Goal: Connect with others: Connect with others

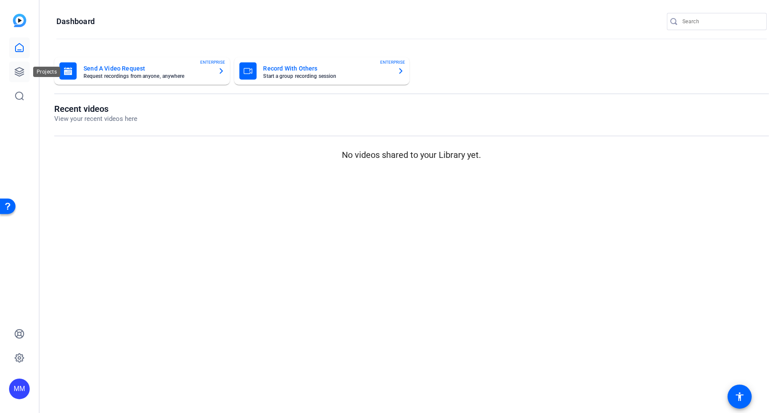
click at [28, 70] on link at bounding box center [19, 72] width 21 height 21
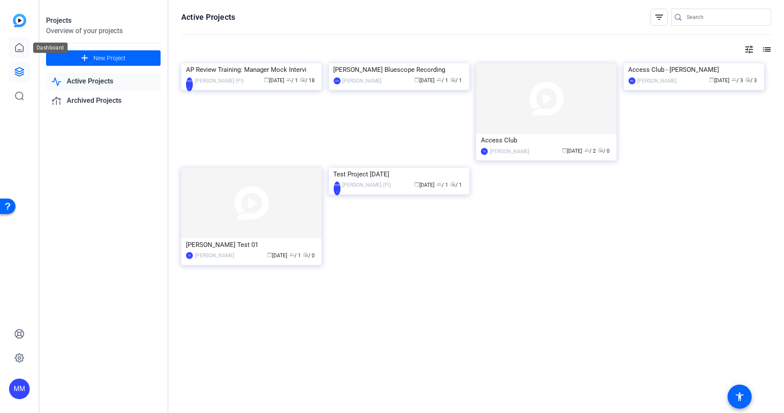
click at [18, 50] on icon at bounding box center [20, 47] width 8 height 8
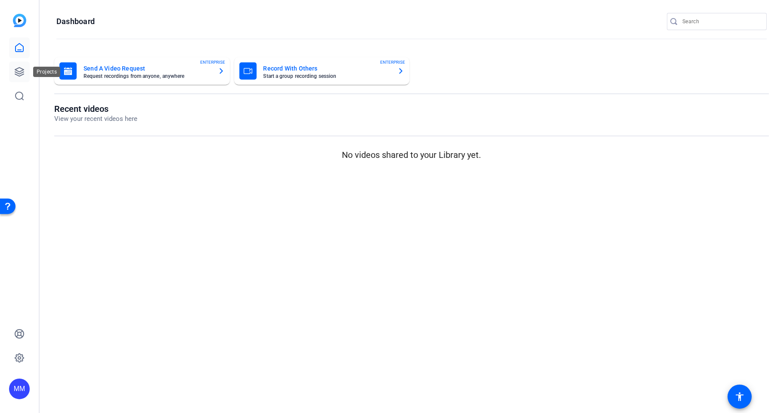
click at [18, 78] on link at bounding box center [19, 72] width 21 height 21
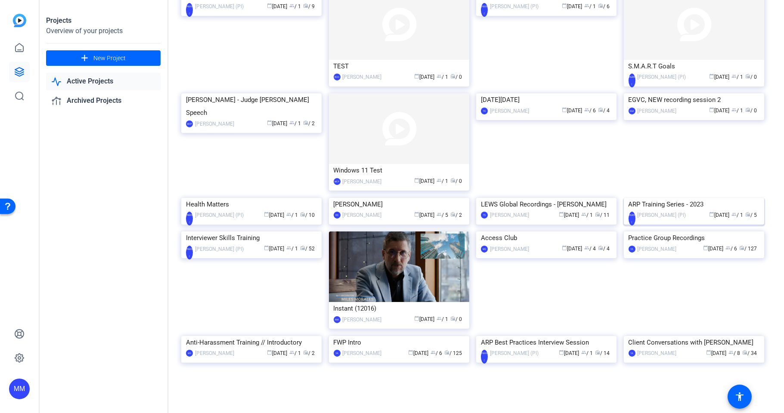
scroll to position [239, 0]
click at [87, 183] on div "Projects Overview of your projects add New Project Active Projects Archived Pro…" at bounding box center [103, 206] width 129 height 413
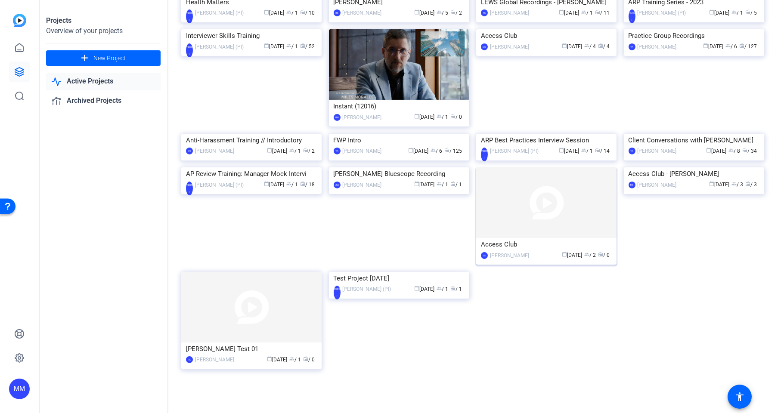
scroll to position [333, 0]
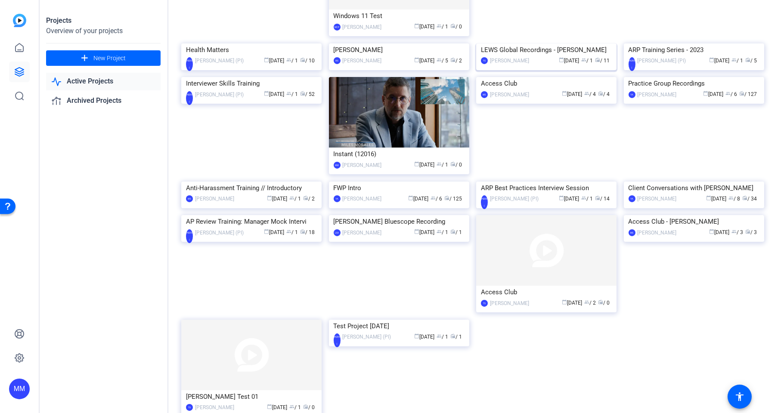
click at [530, 43] on img at bounding box center [546, 43] width 140 height 0
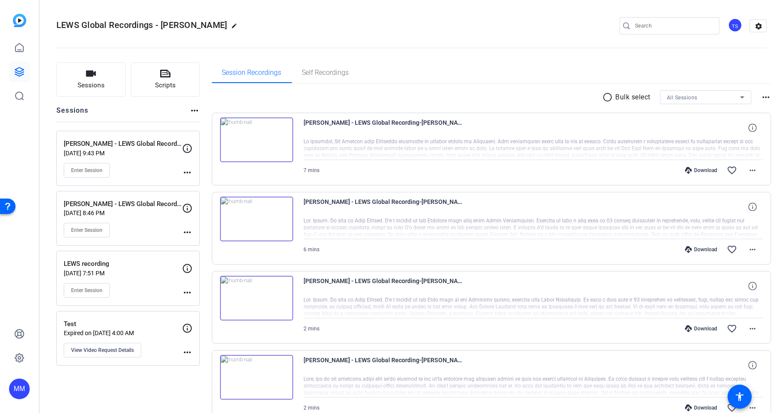
click at [467, 79] on div "Session Recordings Self Recordings" at bounding box center [492, 72] width 560 height 21
click at [381, 24] on div "LEWS Global Recordings - [PERSON_NAME] TS settings" at bounding box center [411, 25] width 710 height 13
click at [109, 89] on button "Sessions" at bounding box center [90, 79] width 69 height 34
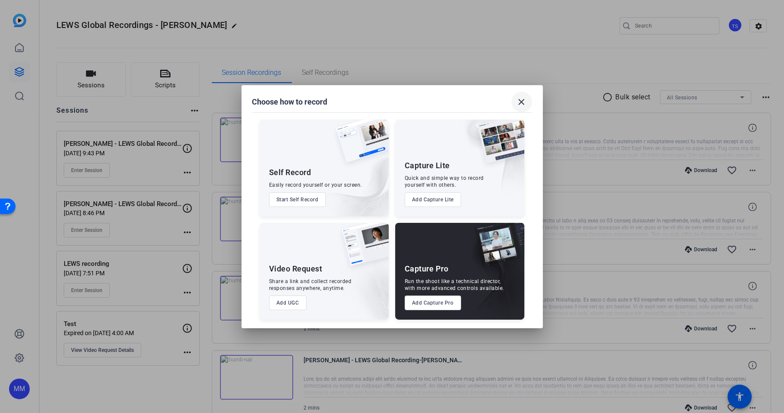
click at [521, 102] on mat-icon "close" at bounding box center [522, 102] width 10 height 10
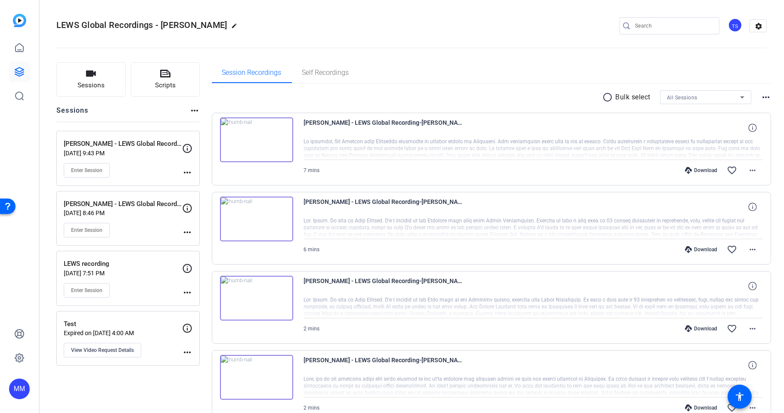
click at [702, 92] on div "All Sessions" at bounding box center [703, 97] width 73 height 11
click at [682, 65] on div at bounding box center [392, 206] width 784 height 413
click at [432, 58] on openreel-divider-bar at bounding box center [411, 45] width 710 height 26
click at [93, 84] on span "Sessions" at bounding box center [91, 86] width 27 height 10
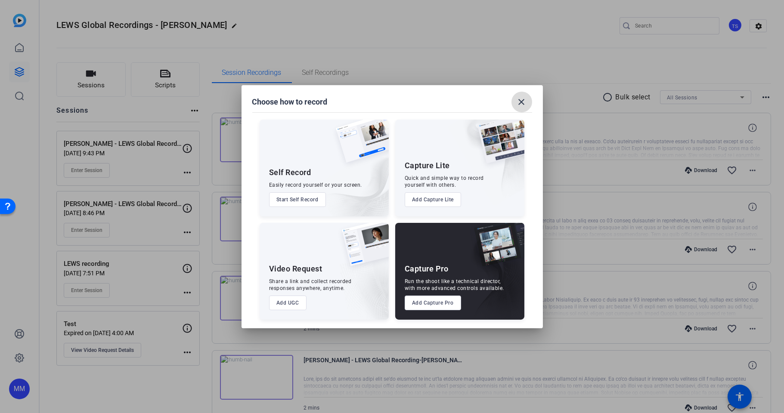
click at [528, 103] on span at bounding box center [522, 102] width 21 height 21
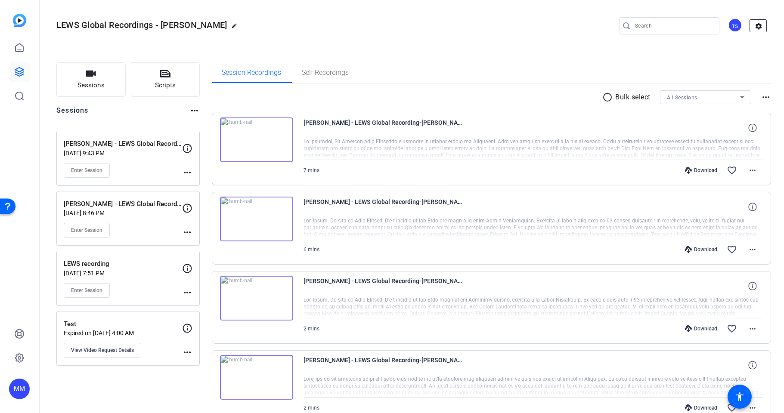
click at [757, 26] on mat-icon "settings" at bounding box center [758, 26] width 17 height 13
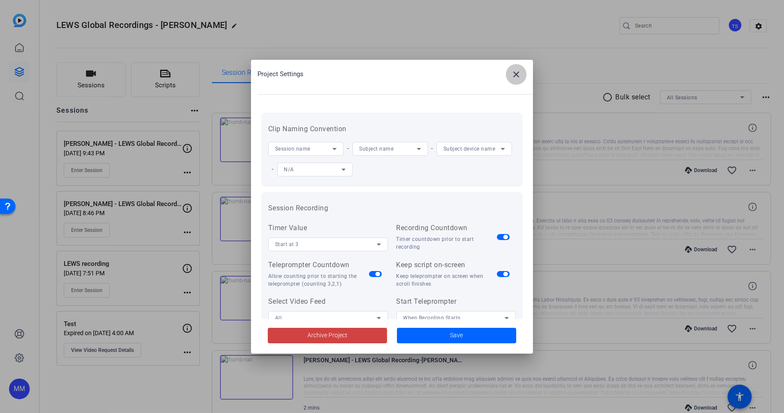
click at [515, 70] on mat-icon "close" at bounding box center [516, 74] width 10 height 10
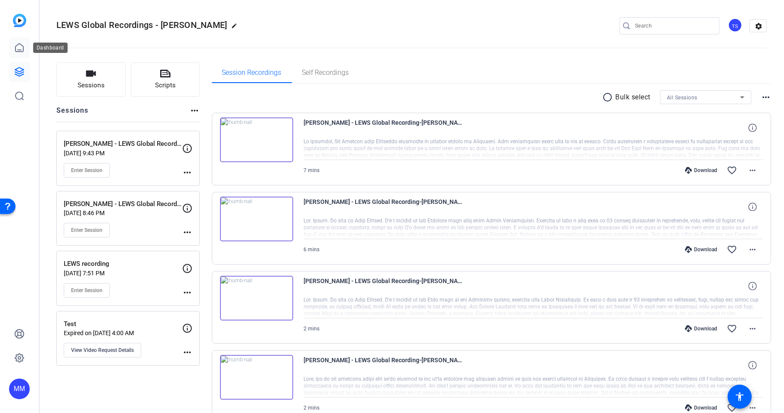
click at [22, 46] on icon at bounding box center [19, 48] width 10 height 10
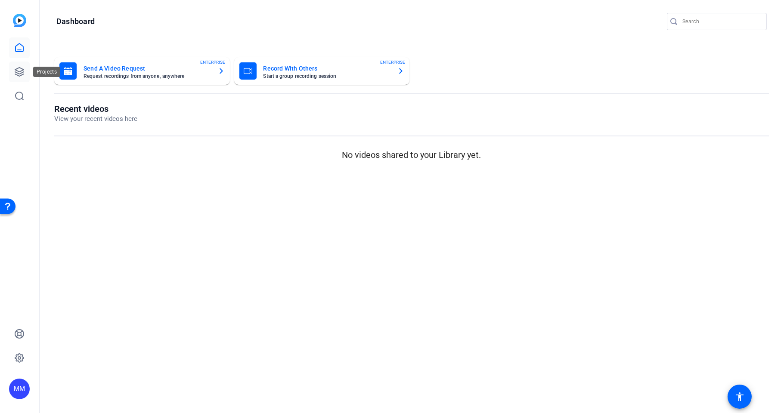
click at [24, 65] on link at bounding box center [19, 72] width 21 height 21
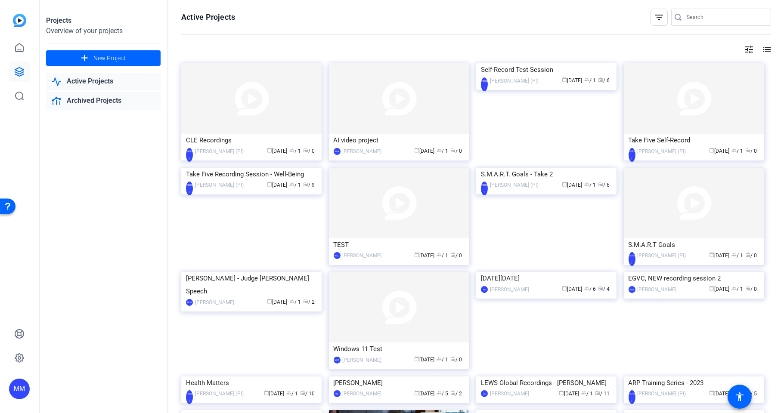
click at [93, 100] on link "Archived Projects" at bounding box center [103, 101] width 115 height 18
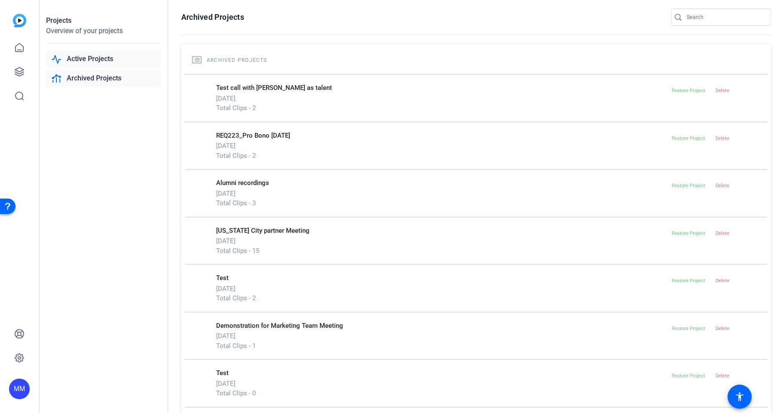
click at [92, 58] on link "Active Projects" at bounding box center [103, 59] width 115 height 18
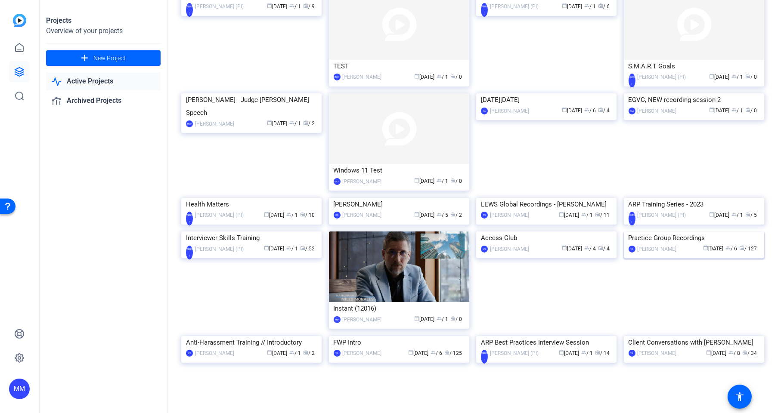
scroll to position [287, 0]
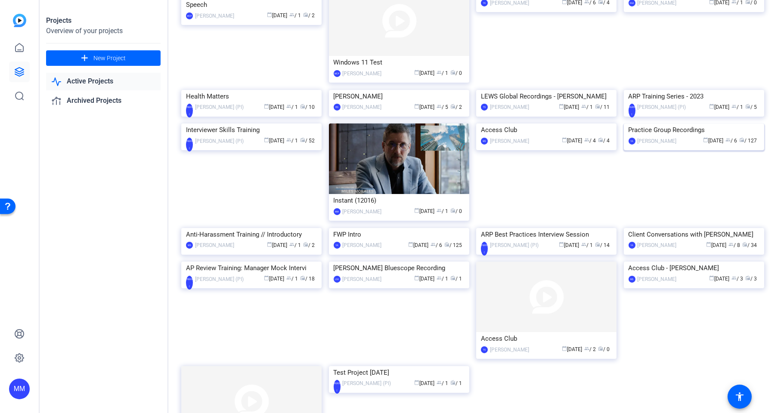
click at [648, 124] on img at bounding box center [694, 124] width 140 height 0
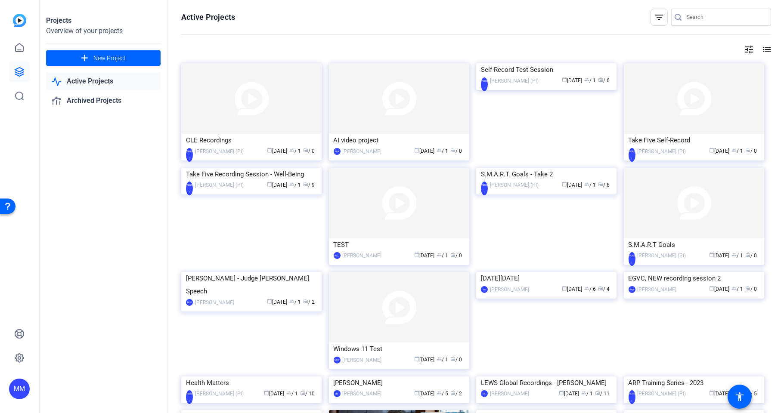
click at [105, 242] on div "Projects Overview of your projects add New Project Active Projects Archived Pro…" at bounding box center [103, 206] width 129 height 413
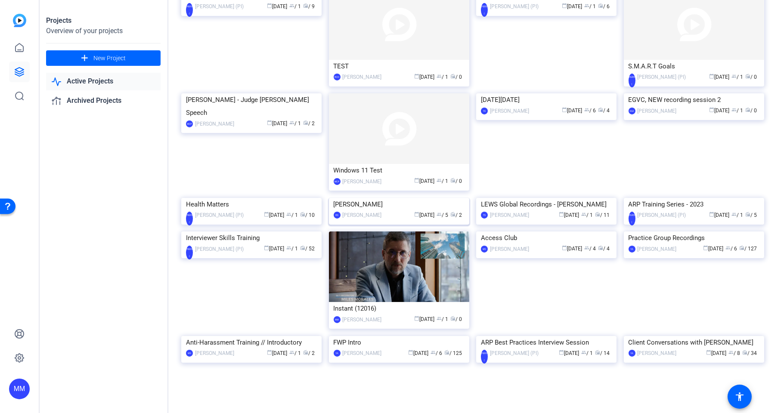
scroll to position [239, 0]
click at [524, 198] on img at bounding box center [546, 198] width 140 height 0
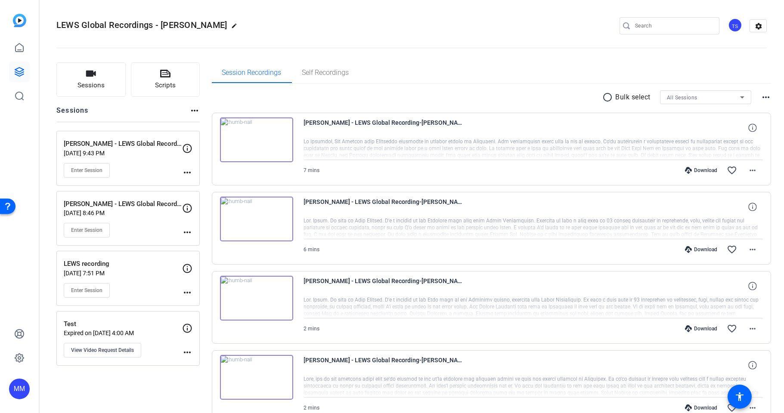
click at [196, 109] on mat-icon "more_horiz" at bounding box center [194, 110] width 10 height 10
click at [227, 102] on div at bounding box center [392, 206] width 784 height 413
click at [187, 148] on icon at bounding box center [187, 148] width 10 height 10
click at [186, 174] on mat-icon "more_horiz" at bounding box center [187, 172] width 10 height 10
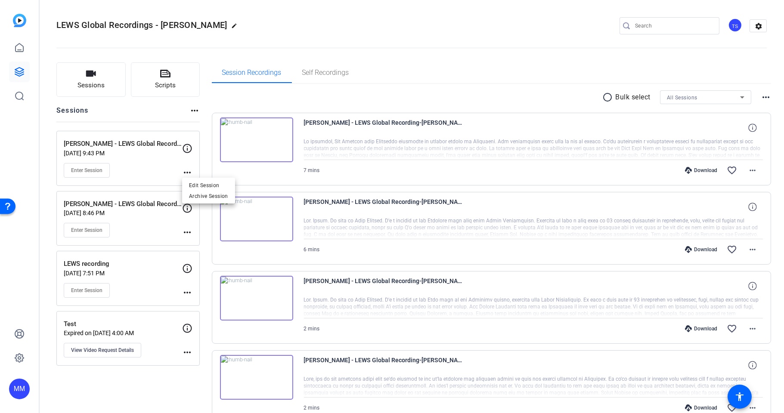
click at [104, 169] on div at bounding box center [392, 206] width 784 height 413
click at [107, 83] on button "Sessions" at bounding box center [90, 79] width 69 height 34
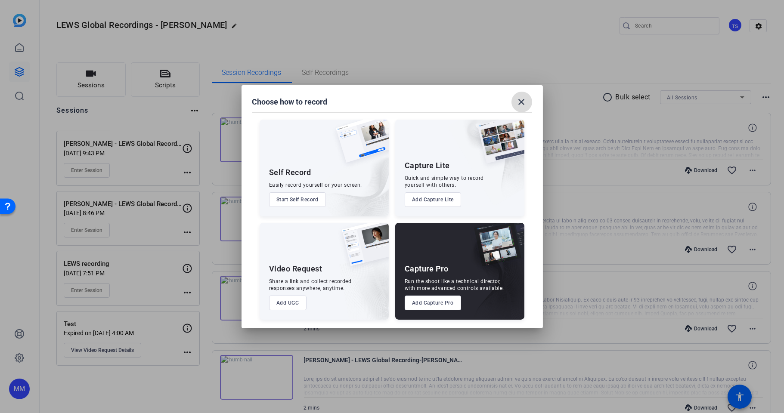
click at [528, 102] on span at bounding box center [522, 102] width 21 height 21
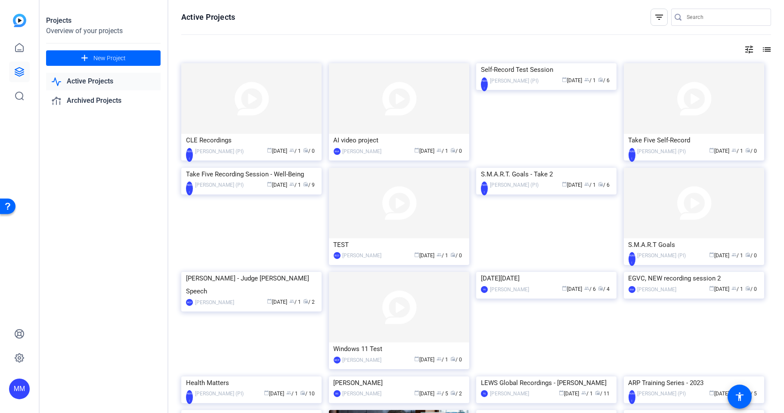
click at [114, 252] on div "Projects Overview of your projects add New Project Active Projects Archived Pro…" at bounding box center [103, 206] width 129 height 413
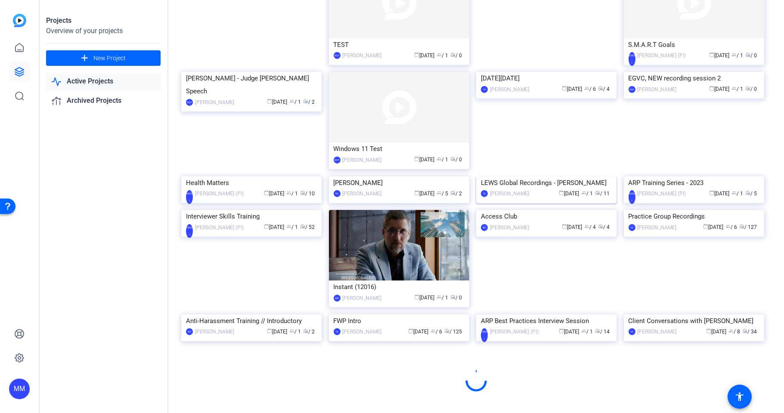
scroll to position [287, 0]
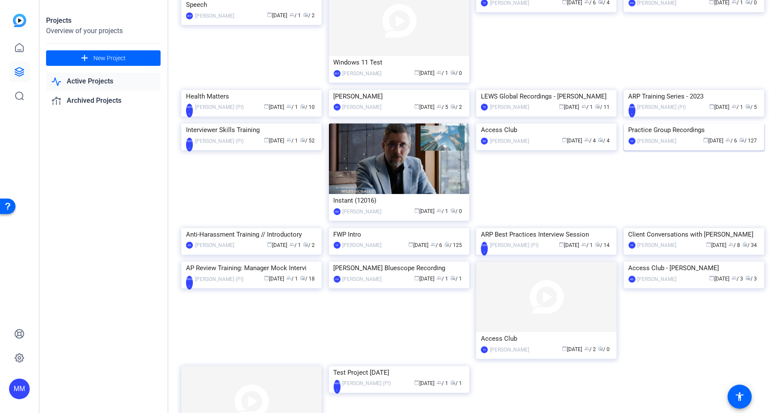
click at [677, 124] on img at bounding box center [694, 124] width 140 height 0
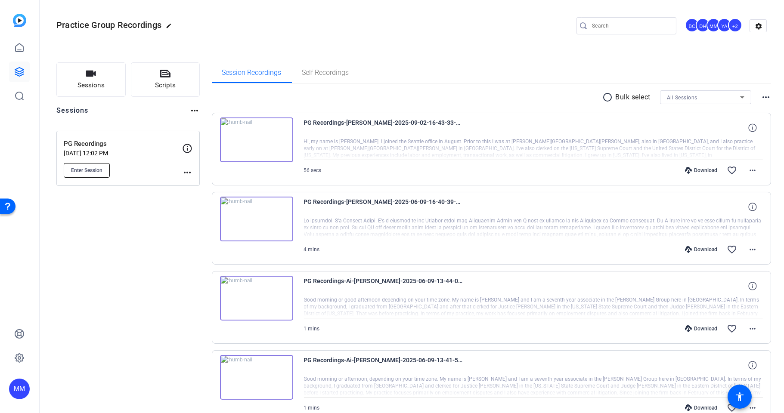
click at [104, 173] on button "Enter Session" at bounding box center [87, 170] width 46 height 15
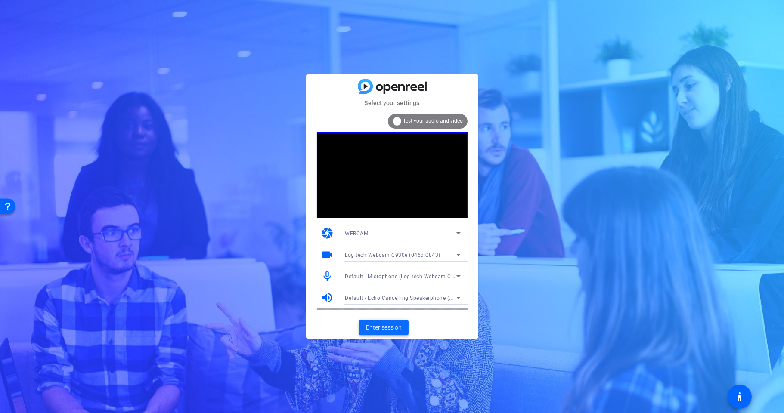
click at [379, 332] on span "Enter session" at bounding box center [384, 327] width 36 height 9
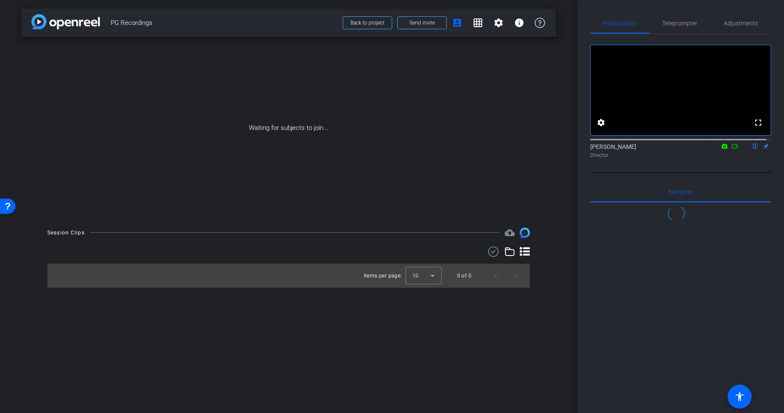
scroll to position [598, 0]
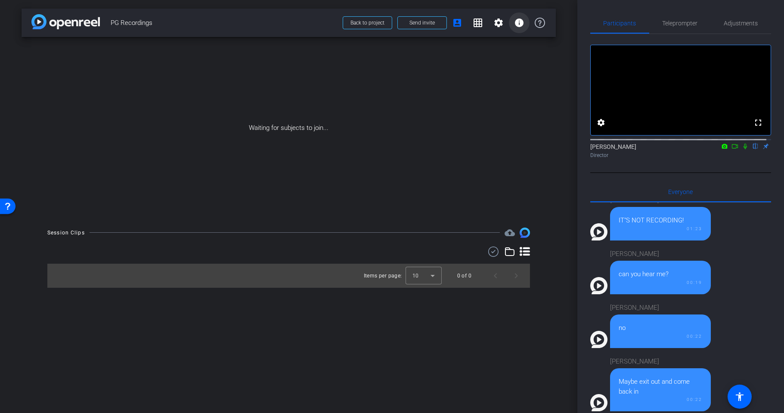
click at [520, 20] on mat-icon "info" at bounding box center [519, 23] width 10 height 10
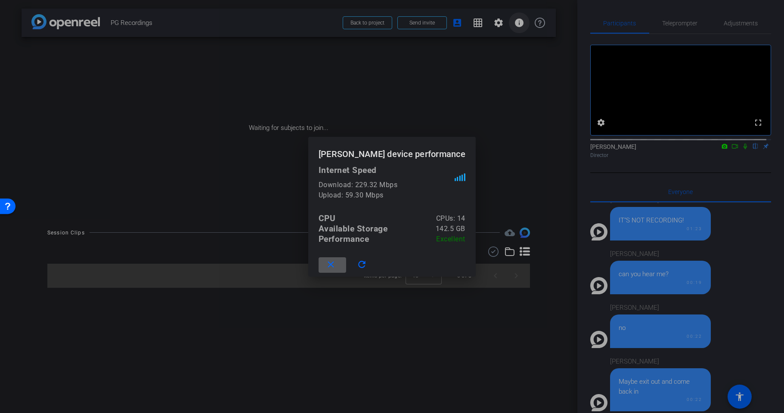
click at [520, 20] on div at bounding box center [392, 206] width 784 height 413
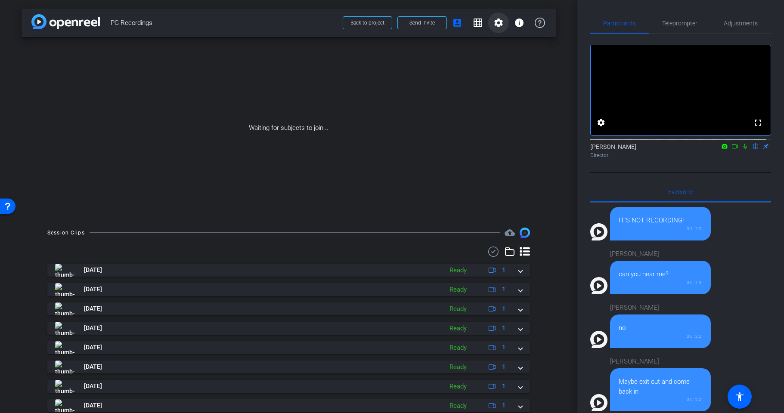
click at [494, 19] on mat-icon "settings" at bounding box center [498, 23] width 10 height 10
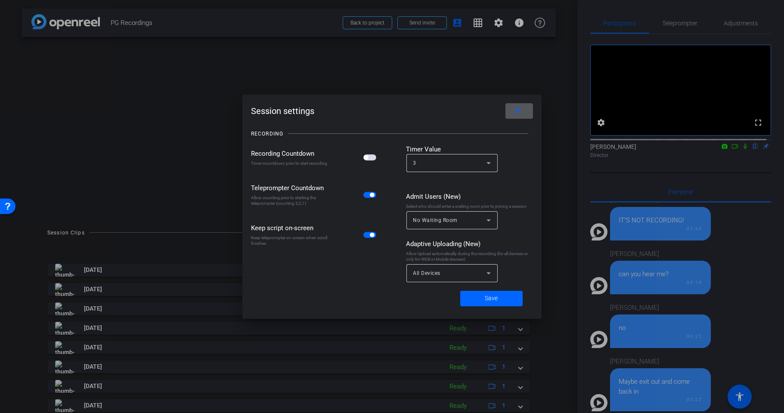
click at [522, 112] on mat-icon "close" at bounding box center [517, 110] width 11 height 11
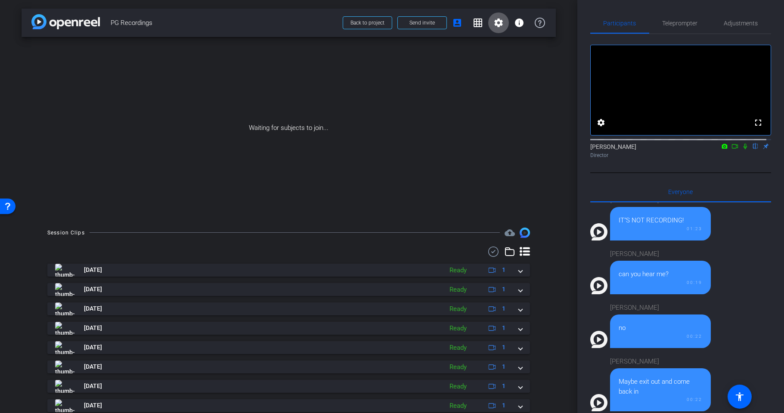
click at [733, 149] on icon at bounding box center [735, 146] width 7 height 6
click at [752, 149] on icon at bounding box center [755, 146] width 7 height 6
drag, startPoint x: 470, startPoint y: 20, endPoint x: 527, endPoint y: 35, distance: 59.6
click at [527, 41] on div "arrow_back PG Recordings Back to project Send invite account_box grid_on settin…" at bounding box center [288, 206] width 577 height 413
click at [537, 23] on icon at bounding box center [540, 23] width 10 height 10
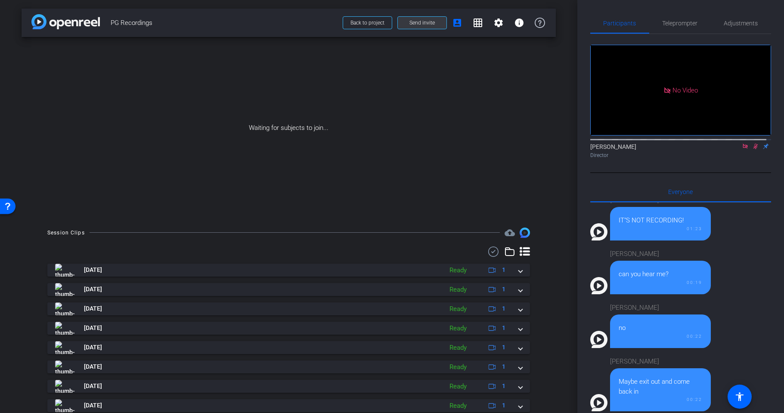
click at [425, 22] on span "Send invite" at bounding box center [421, 22] width 25 height 7
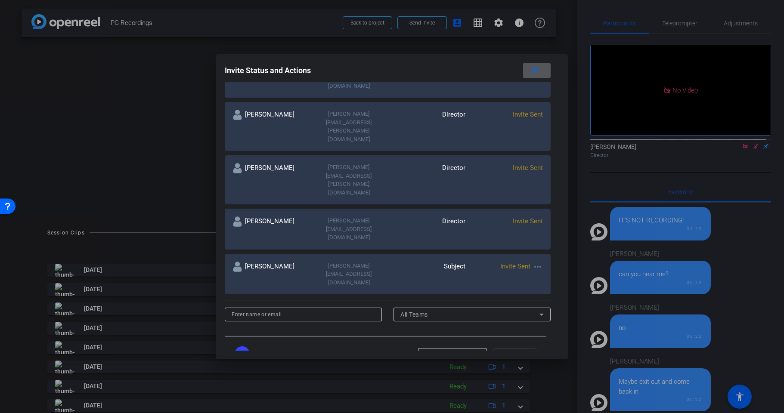
scroll to position [0, 0]
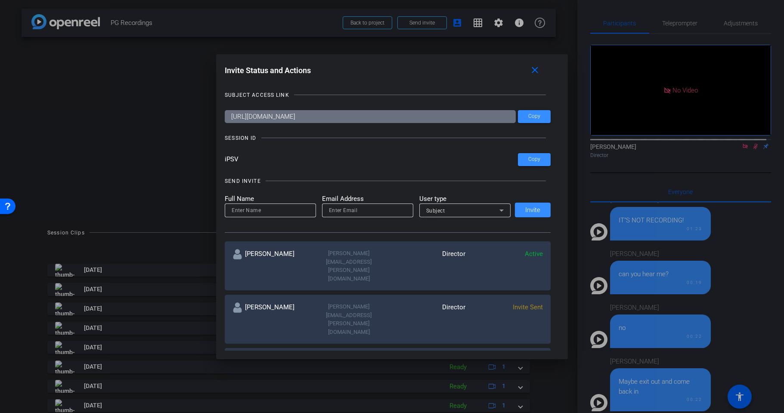
click at [366, 66] on div "Invite Status and Actions close" at bounding box center [388, 71] width 326 height 16
click at [540, 74] on mat-icon "close" at bounding box center [535, 70] width 11 height 11
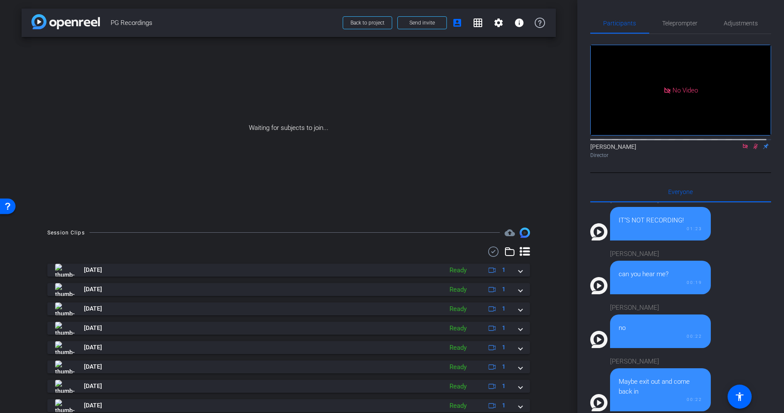
click at [280, 14] on span "PG Recordings" at bounding box center [224, 22] width 227 height 17
drag, startPoint x: 221, startPoint y: 26, endPoint x: 217, endPoint y: 27, distance: 4.3
click at [221, 26] on span "PG Recordings" at bounding box center [224, 22] width 227 height 17
click at [245, 16] on span "PG Recordings" at bounding box center [224, 22] width 227 height 17
click at [243, 16] on span "PG Recordings" at bounding box center [224, 22] width 227 height 17
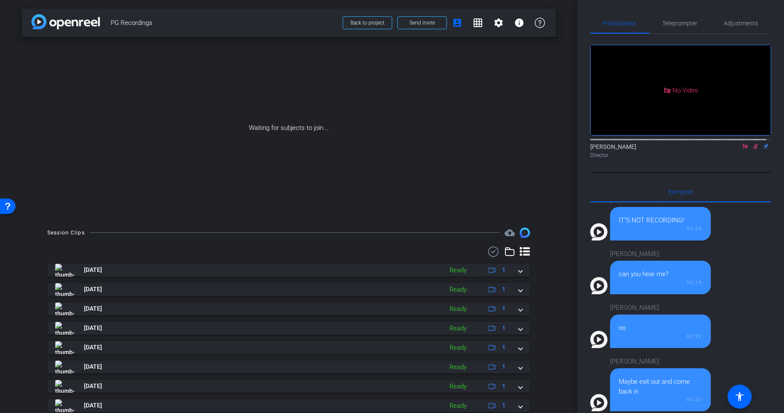
click at [230, 23] on span "PG Recordings" at bounding box center [224, 22] width 227 height 17
click at [270, 29] on span "PG Recordings" at bounding box center [224, 22] width 227 height 17
click at [220, 6] on div "arrow_back PG Recordings Back to project Send invite account_box grid_on settin…" at bounding box center [288, 206] width 577 height 413
click at [257, 16] on span "PG Recordings" at bounding box center [224, 22] width 227 height 17
click at [231, 23] on span "PG Recordings" at bounding box center [224, 22] width 227 height 17
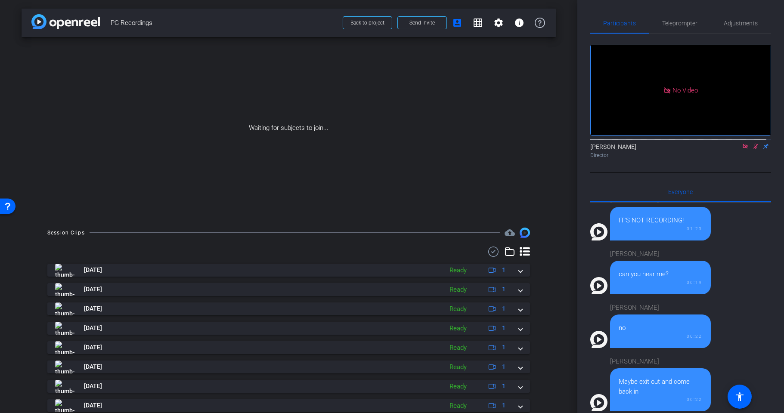
click at [244, 28] on span "PG Recordings" at bounding box center [224, 22] width 227 height 17
click at [33, 276] on div "Session Clips cloud_upload Sep 2, 2025 Ready 1 Jun 9, 2025 Ready 1 Jun 9, 2025 …" at bounding box center [289, 355] width 534 height 254
click at [22, 101] on div "Waiting for subjects to join..." at bounding box center [289, 128] width 534 height 182
click at [19, 234] on div "arrow_back PG Recordings Back to project Send invite account_box grid_on settin…" at bounding box center [288, 206] width 577 height 413
click at [198, 29] on span "PG Recordings" at bounding box center [224, 22] width 227 height 17
